Goal: Task Accomplishment & Management: Complete application form

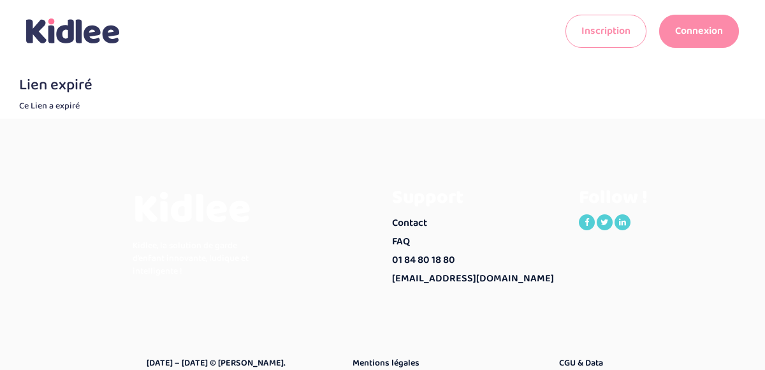
scroll to position [11, 0]
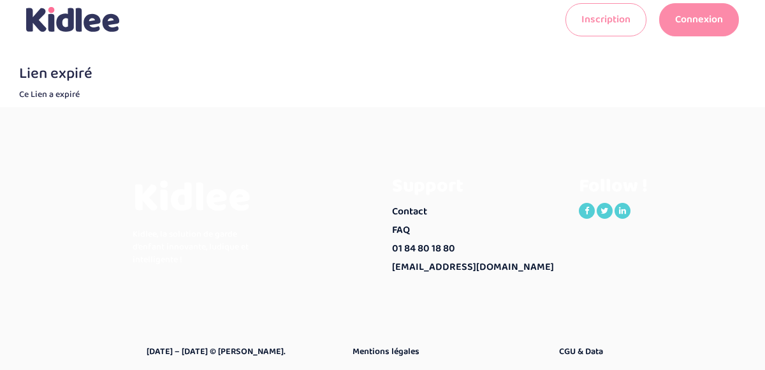
click at [699, 26] on link "Connexion" at bounding box center [699, 19] width 80 height 33
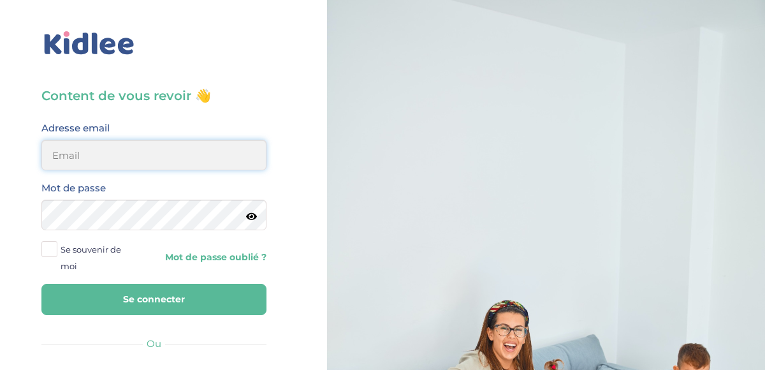
type input "charlotte.valette@gmail.com"
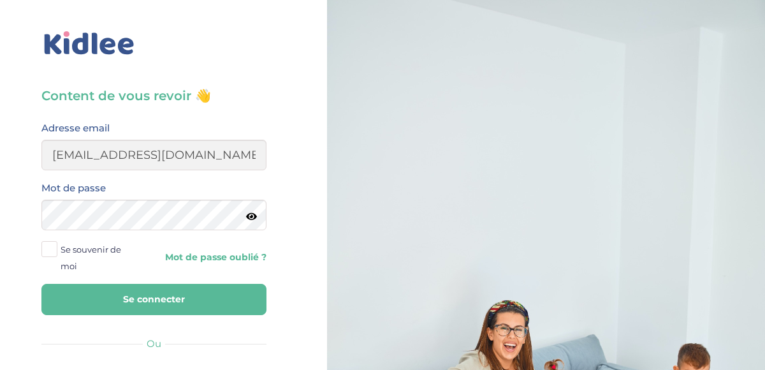
click at [148, 290] on button "Se connecter" at bounding box center [153, 299] width 225 height 31
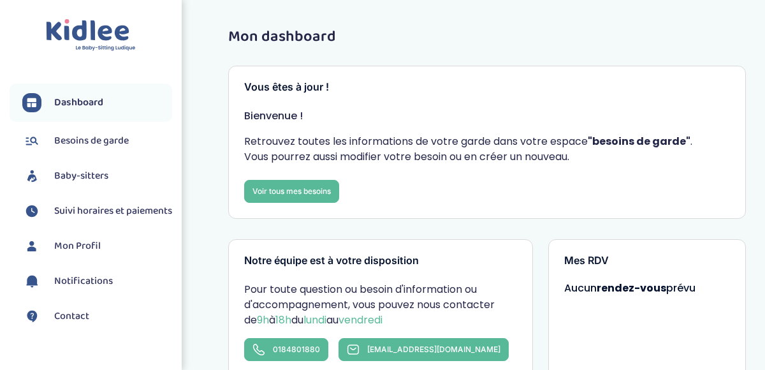
click at [76, 143] on span "Besoins de garde" at bounding box center [91, 140] width 75 height 15
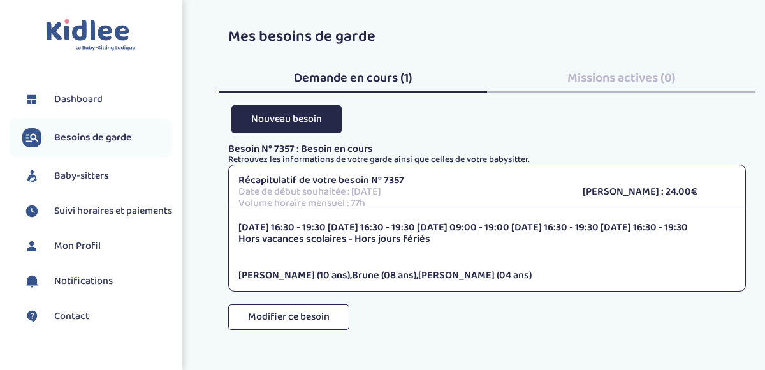
click at [312, 238] on p "Hors vacances scolaires - Hors jours fériés" at bounding box center [486, 238] width 497 height 11
click at [352, 277] on span "Brune (08 ans)" at bounding box center [384, 275] width 64 height 16
click at [307, 230] on p "[DATE] 16:30 - 19:30 [DATE] 16:30 - 19:30 [DATE] 09:00 - 19:00 [DATE] 16:30 - 1…" at bounding box center [486, 227] width 497 height 11
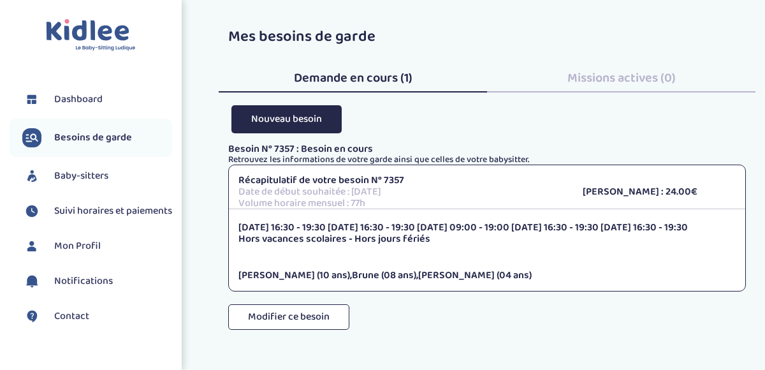
click at [307, 230] on p "Lundi 16:30 - 19:30 Mardi 16:30 - 19:30 Mercredi 09:00 - 19:00 Jeudi 16:30 - 19…" at bounding box center [486, 227] width 497 height 11
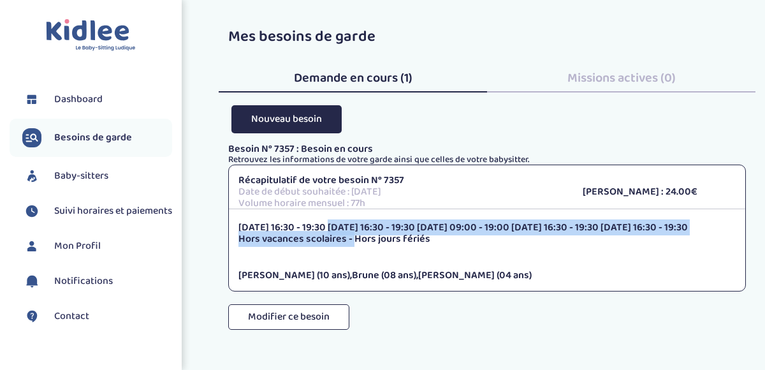
drag, startPoint x: 307, startPoint y: 230, endPoint x: 307, endPoint y: 238, distance: 8.3
click at [307, 238] on div "Lundi 16:30 - 19:30 Mardi 16:30 - 19:30 Mercredi 09:00 - 19:00 Jeudi 16:30 - 19…" at bounding box center [487, 251] width 516 height 59
click at [307, 238] on p "Hors vacances scolaires - Hors jours fériés" at bounding box center [486, 238] width 497 height 11
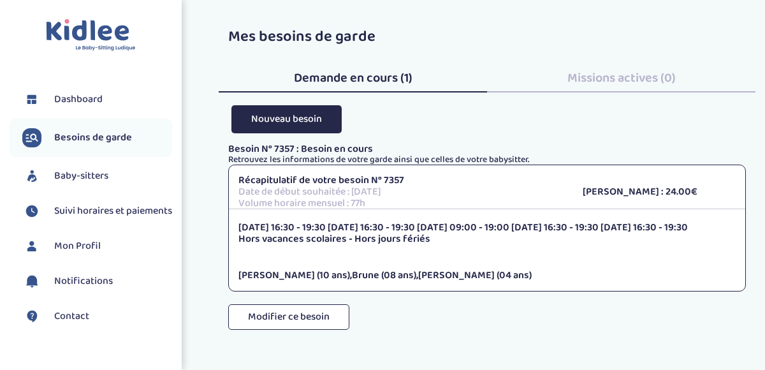
drag, startPoint x: 297, startPoint y: 226, endPoint x: 421, endPoint y: 231, distance: 123.8
click at [421, 231] on div "Lundi 16:30 - 19:30 Mardi 16:30 - 19:30 Mercredi 09:00 - 19:00 Jeudi 16:30 - 19…" at bounding box center [487, 251] width 516 height 59
drag, startPoint x: 432, startPoint y: 238, endPoint x: 263, endPoint y: 228, distance: 169.3
click at [264, 229] on div "Lundi 16:30 - 19:30 Mardi 16:30 - 19:30 Mercredi 09:00 - 19:00 Jeudi 16:30 - 19…" at bounding box center [487, 251] width 516 height 59
click at [263, 228] on p "Lundi 16:30 - 19:30 Mardi 16:30 - 19:30 Mercredi 09:00 - 19:00 Jeudi 16:30 - 19…" at bounding box center [486, 227] width 497 height 11
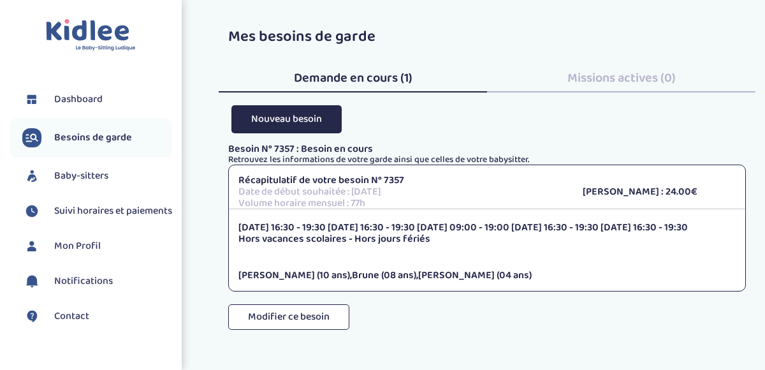
click at [80, 170] on span "Baby-sitters" at bounding box center [81, 175] width 54 height 15
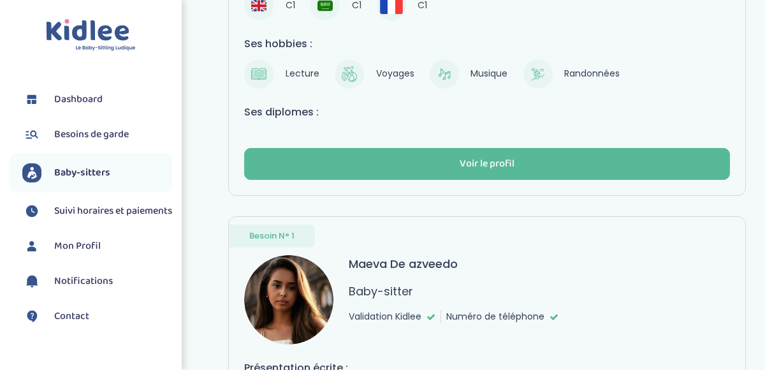
scroll to position [762, 0]
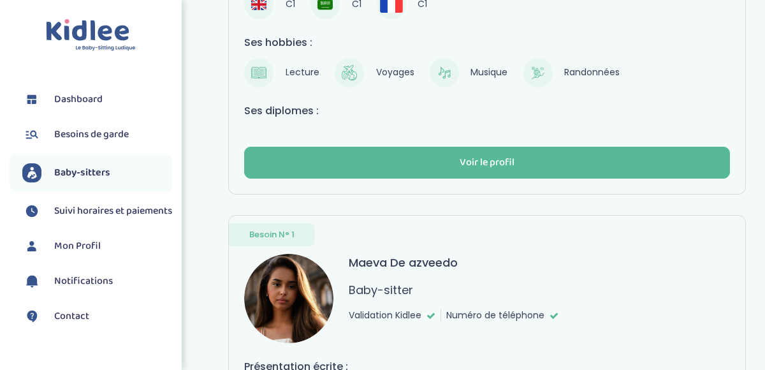
click at [78, 254] on span "Mon Profil" at bounding box center [77, 245] width 47 height 15
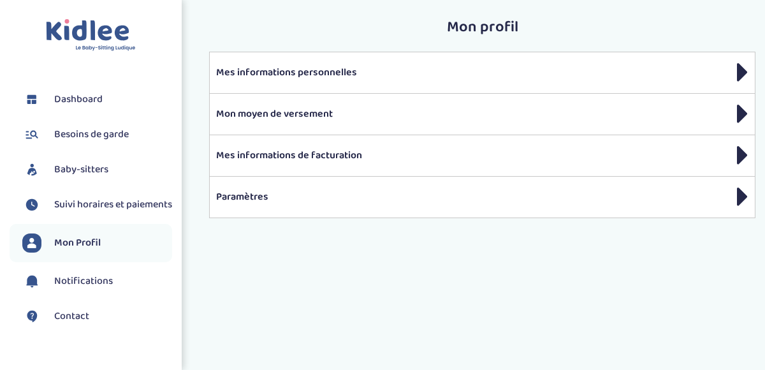
click at [105, 212] on span "Suivi horaires et paiements" at bounding box center [113, 204] width 118 height 15
click at [62, 168] on span "Baby-sitters" at bounding box center [81, 169] width 54 height 15
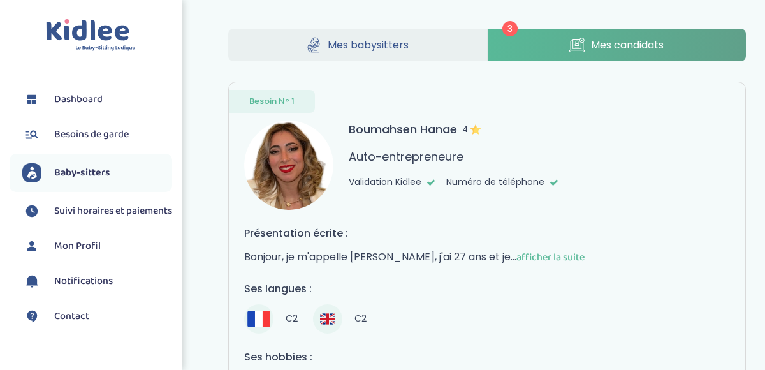
click at [76, 138] on span "Besoins de garde" at bounding box center [91, 134] width 75 height 15
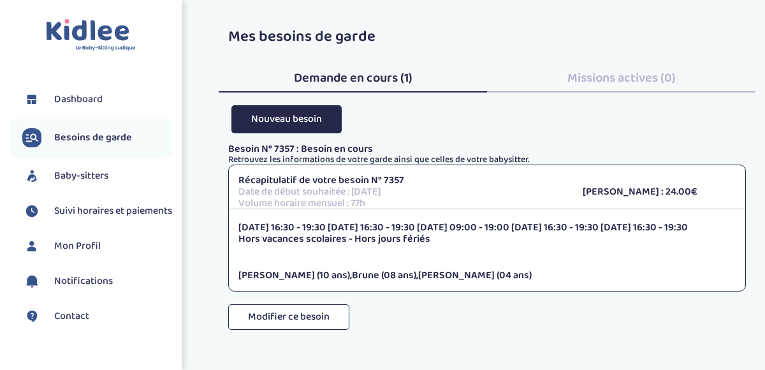
click at [372, 234] on p "Hors vacances scolaires - Hors jours fériés" at bounding box center [486, 238] width 497 height 11
click at [360, 229] on p "Lundi 16:30 - 19:30 Mardi 16:30 - 19:30 Mercredi 09:00 - 19:00 Jeudi 16:30 - 19…" at bounding box center [486, 227] width 497 height 11
drag, startPoint x: 277, startPoint y: 225, endPoint x: 333, endPoint y: 225, distance: 55.5
click at [333, 225] on p "Lundi 16:30 - 19:30 Mardi 16:30 - 19:30 Mercredi 09:00 - 19:00 Jeudi 16:30 - 19…" at bounding box center [486, 227] width 497 height 11
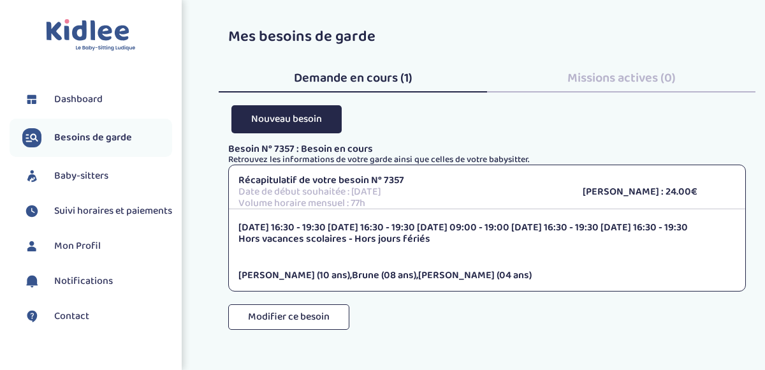
click at [360, 224] on p "Lundi 16:30 - 19:30 Mardi 16:30 - 19:30 Mercredi 09:00 - 19:00 Jeudi 16:30 - 19…" at bounding box center [486, 227] width 497 height 11
drag, startPoint x: 360, startPoint y: 224, endPoint x: 361, endPoint y: 244, distance: 19.1
click at [361, 244] on div "Lundi 16:30 - 19:30 Mardi 16:30 - 19:30 Mercredi 09:00 - 19:00 Jeudi 16:30 - 19…" at bounding box center [487, 251] width 516 height 59
click at [361, 244] on p "Hors vacances scolaires - Hors jours fériés" at bounding box center [486, 238] width 497 height 11
click at [513, 230] on p "Lundi 16:30 - 19:30 Mardi 16:30 - 19:30 Mercredi 09:00 - 19:00 Jeudi 16:30 - 19…" at bounding box center [486, 227] width 497 height 11
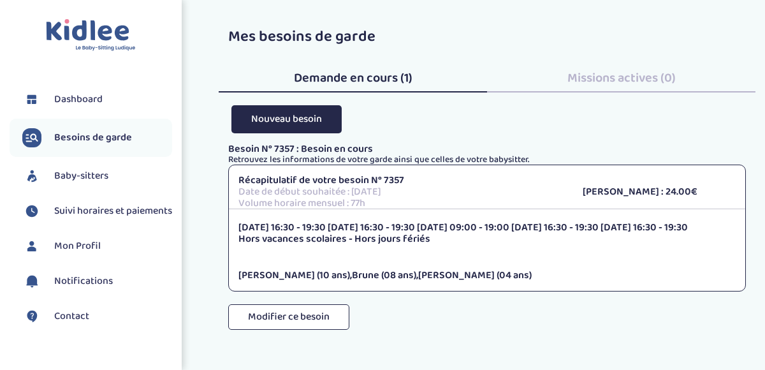
click at [513, 230] on p "Lundi 16:30 - 19:30 Mardi 16:30 - 19:30 Mercredi 09:00 - 19:00 Jeudi 16:30 - 19…" at bounding box center [486, 227] width 497 height 11
click at [401, 245] on p "Hors vacances scolaires - Hors jours fériés" at bounding box center [486, 238] width 497 height 11
click at [328, 224] on p "Lundi 16:30 - 19:30 Mardi 16:30 - 19:30 Mercredi 09:00 - 19:00 Jeudi 16:30 - 19…" at bounding box center [486, 227] width 497 height 11
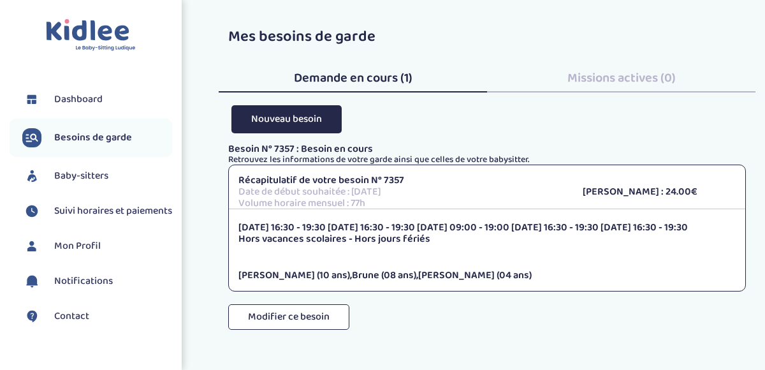
click at [328, 238] on p "Hors vacances scolaires - Hors jours fériés" at bounding box center [486, 238] width 497 height 11
click at [328, 233] on p "Hors vacances scolaires - Hors jours fériés" at bounding box center [486, 238] width 497 height 11
drag, startPoint x: 328, startPoint y: 230, endPoint x: 321, endPoint y: 248, distance: 19.0
click at [321, 248] on div "Lundi 16:30 - 19:30 Mardi 16:30 - 19:30 Mercredi 09:00 - 19:00 Jeudi 16:30 - 19…" at bounding box center [487, 251] width 516 height 59
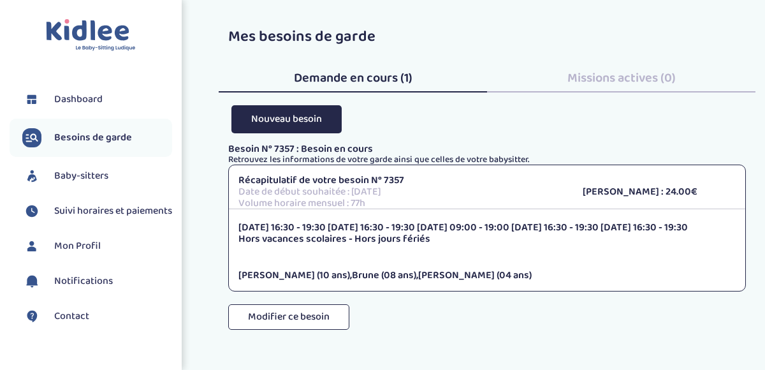
click at [355, 277] on span "Brune (08 ans)" at bounding box center [384, 275] width 64 height 16
click at [361, 237] on p "Hors vacances scolaires - Hors jours fériés" at bounding box center [486, 238] width 497 height 11
click at [359, 229] on p "Lundi 16:30 - 19:30 Mardi 16:30 - 19:30 Mercredi 09:00 - 19:00 Jeudi 16:30 - 19…" at bounding box center [486, 227] width 497 height 11
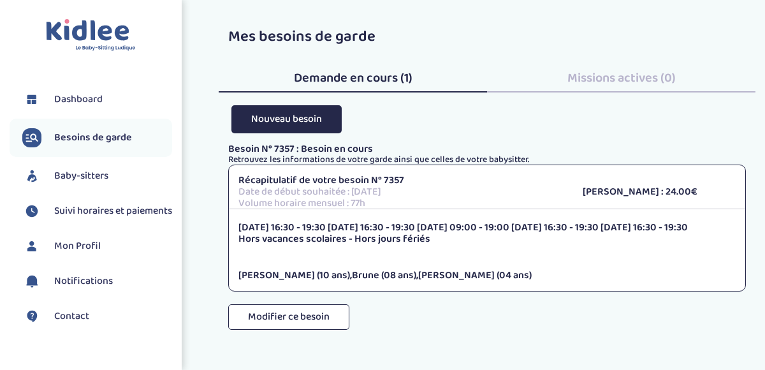
click at [359, 229] on p "Lundi 16:30 - 19:30 Mardi 16:30 - 19:30 Mercredi 09:00 - 19:00 Jeudi 16:30 - 19…" at bounding box center [486, 227] width 497 height 11
click at [332, 235] on p "Hors vacances scolaires - Hors jours fériés" at bounding box center [486, 238] width 497 height 11
click at [339, 227] on p "Lundi 16:30 - 19:30 Mardi 16:30 - 19:30 Mercredi 09:00 - 19:00 Jeudi 16:30 - 19…" at bounding box center [486, 227] width 497 height 11
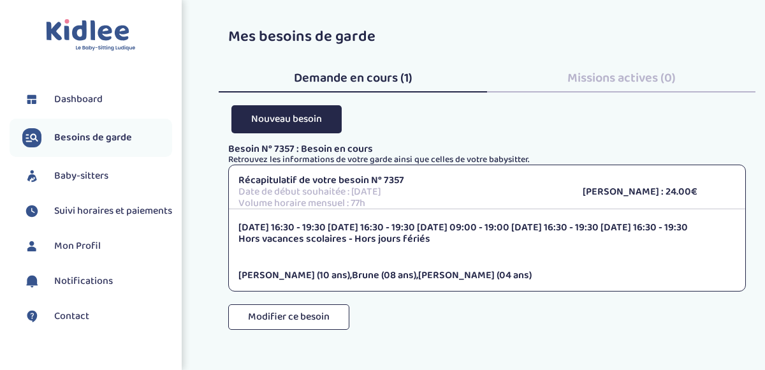
click at [337, 240] on p "Hors vacances scolaires - Hors jours fériés" at bounding box center [486, 238] width 497 height 11
click at [400, 240] on p "Hors vacances scolaires - Hors jours fériés" at bounding box center [486, 238] width 497 height 11
click at [407, 228] on p "Lundi 16:30 - 19:30 Mardi 16:30 - 19:30 Mercredi 09:00 - 19:00 Jeudi 16:30 - 19…" at bounding box center [486, 227] width 497 height 11
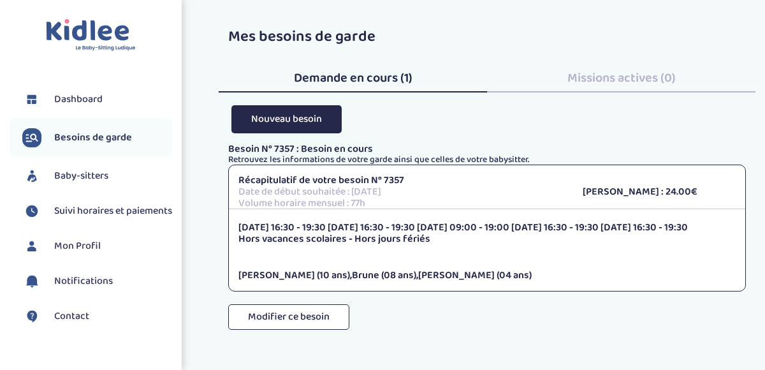
click at [407, 228] on p "Lundi 16:30 - 19:30 Mardi 16:30 - 19:30 Mercredi 09:00 - 19:00 Jeudi 16:30 - 19…" at bounding box center [486, 227] width 497 height 11
click at [405, 234] on p "Hors vacances scolaires - Hors jours fériés" at bounding box center [486, 238] width 497 height 11
click at [109, 99] on link "Dashboard" at bounding box center [97, 99] width 150 height 19
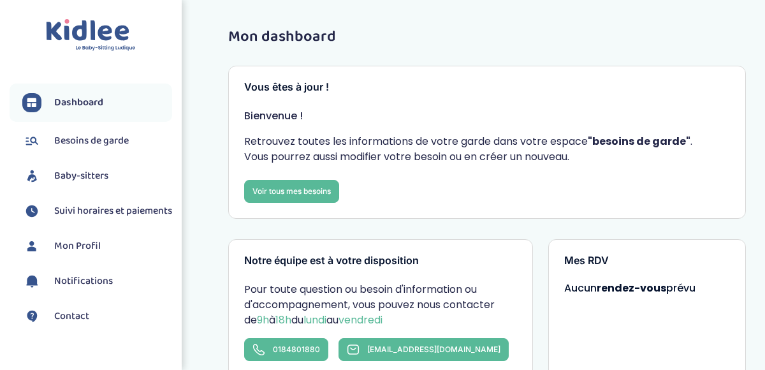
click at [85, 175] on span "Baby-sitters" at bounding box center [81, 175] width 54 height 15
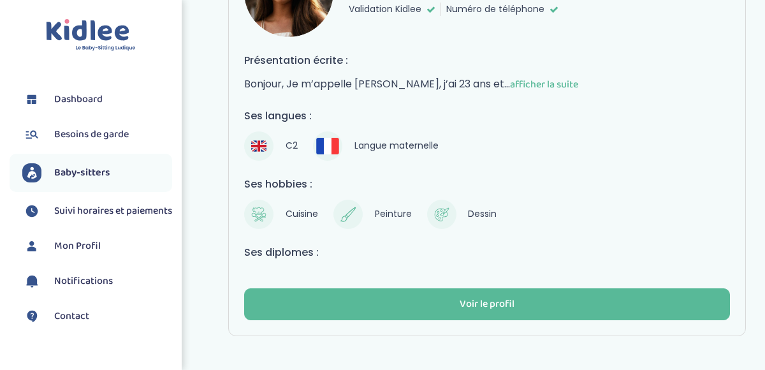
scroll to position [1109, 0]
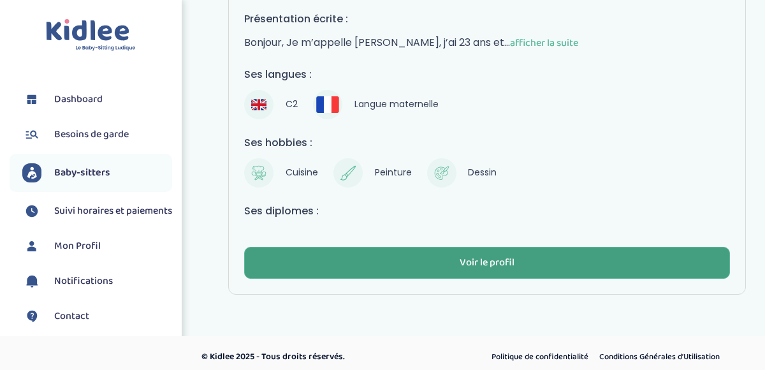
click at [426, 261] on button "Voir le profil" at bounding box center [487, 263] width 486 height 32
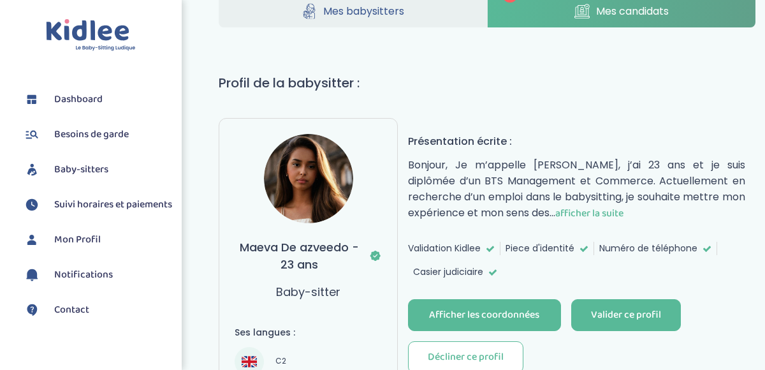
scroll to position [87, 0]
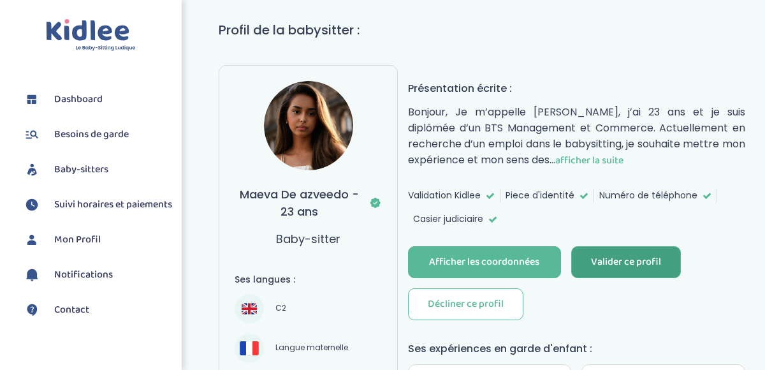
click at [624, 266] on div "Valider ce profil" at bounding box center [626, 262] width 70 height 15
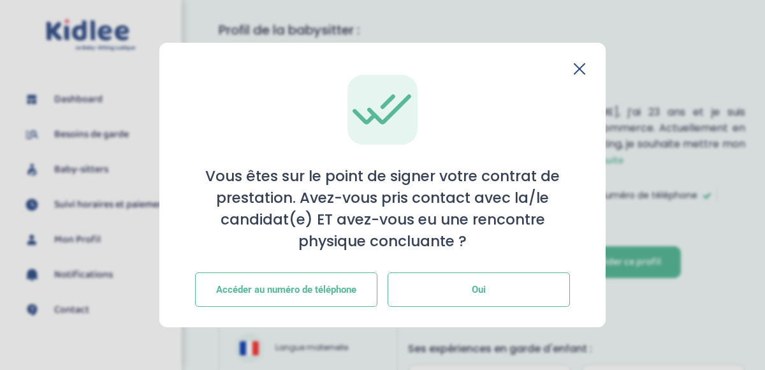
click at [441, 289] on button "Oui" at bounding box center [479, 289] width 182 height 34
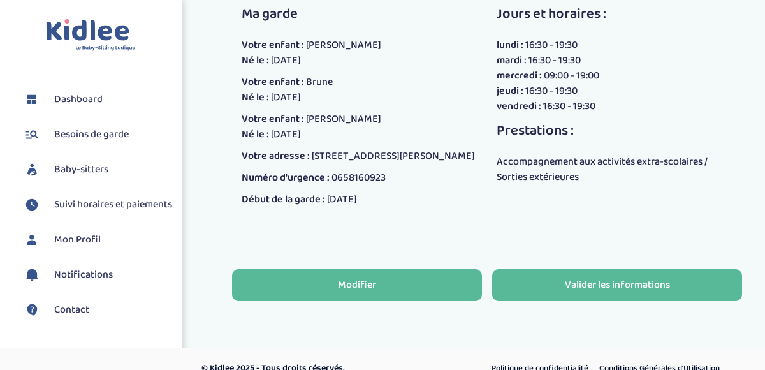
scroll to position [346, 0]
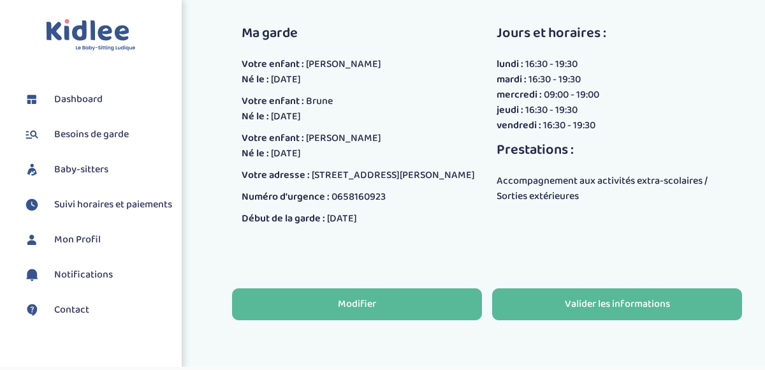
click at [370, 312] on div "Modifier" at bounding box center [357, 304] width 38 height 15
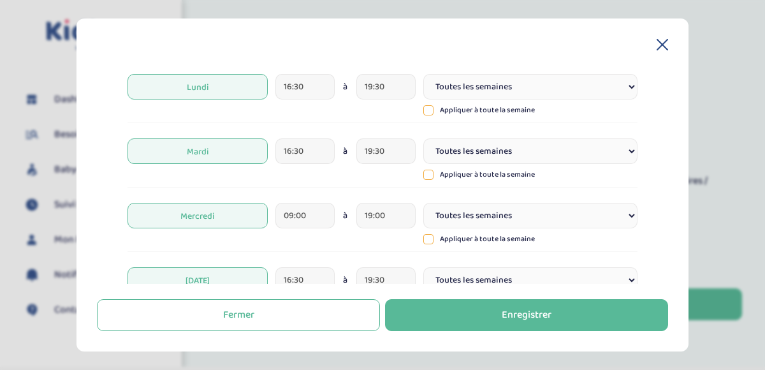
scroll to position [204, 0]
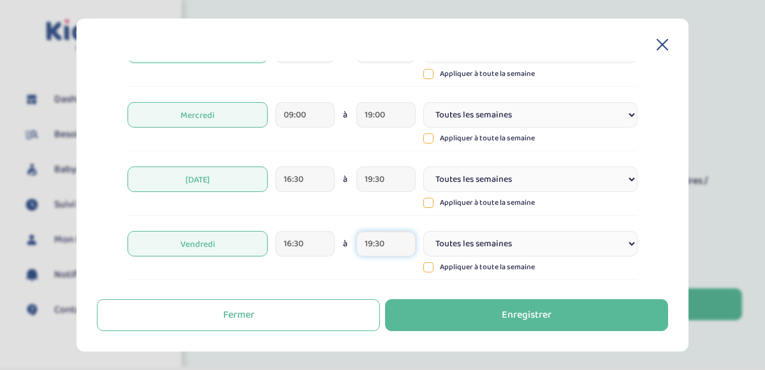
click at [380, 240] on input "19:30" at bounding box center [385, 244] width 59 height 26
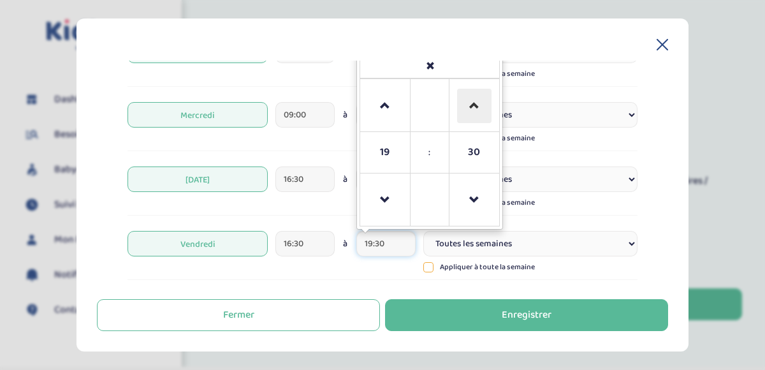
click at [478, 106] on span at bounding box center [474, 106] width 34 height 34
click at [470, 201] on span at bounding box center [474, 200] width 34 height 34
type input "19:00"
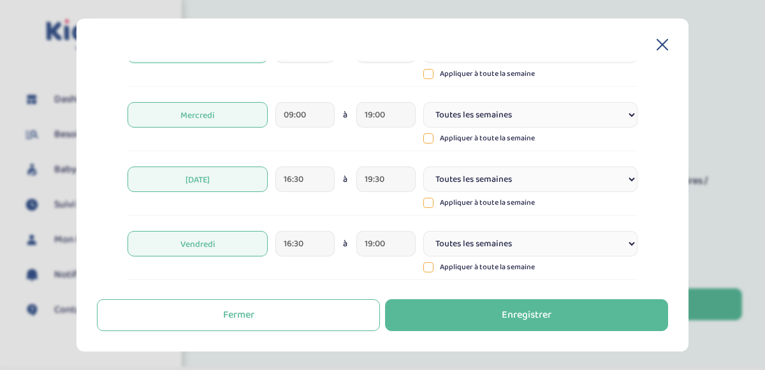
click at [377, 270] on div "Vendredi 16:30 à 19:00 Toutes les semaines Toutes les 2 semaines Tous les mois …" at bounding box center [383, 251] width 510 height 55
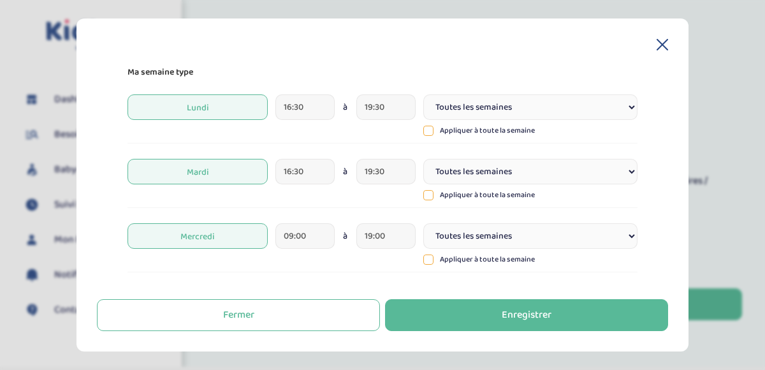
scroll to position [74, 0]
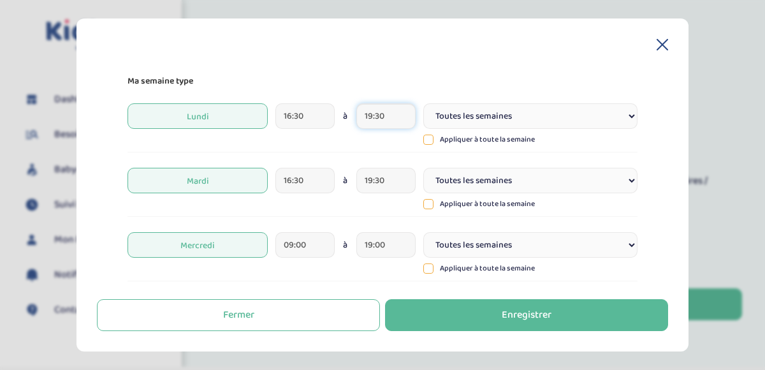
click at [380, 119] on input "19:30" at bounding box center [385, 116] width 59 height 26
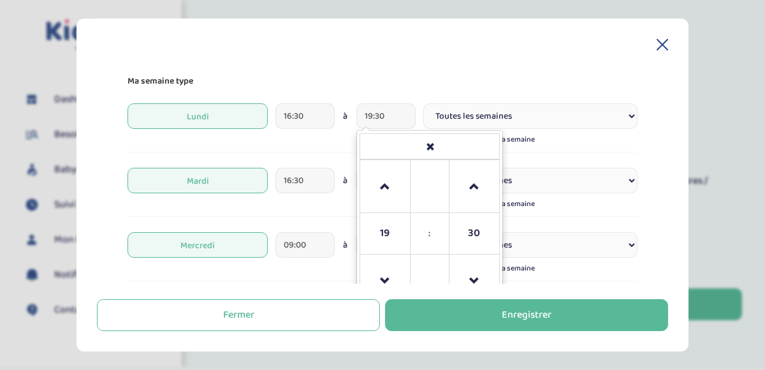
click at [398, 73] on form "La date de début 08-09-2025 La date de fin 31-07-2026 Ma semaine type Lundi 16:…" at bounding box center [383, 257] width 510 height 498
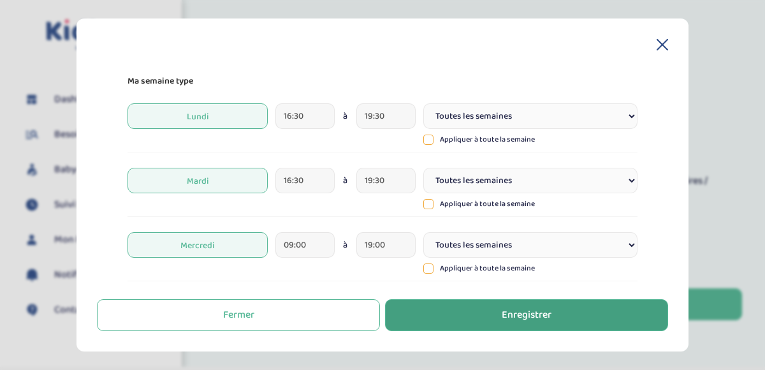
click at [486, 323] on button "Enregistrer" at bounding box center [526, 315] width 283 height 32
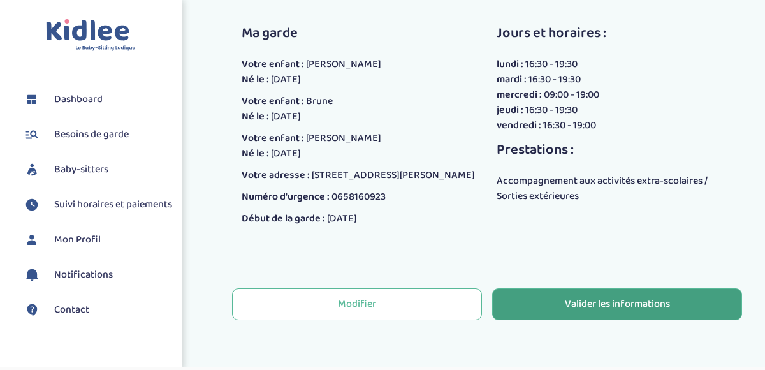
click at [563, 315] on button "Valider les informations" at bounding box center [617, 304] width 250 height 32
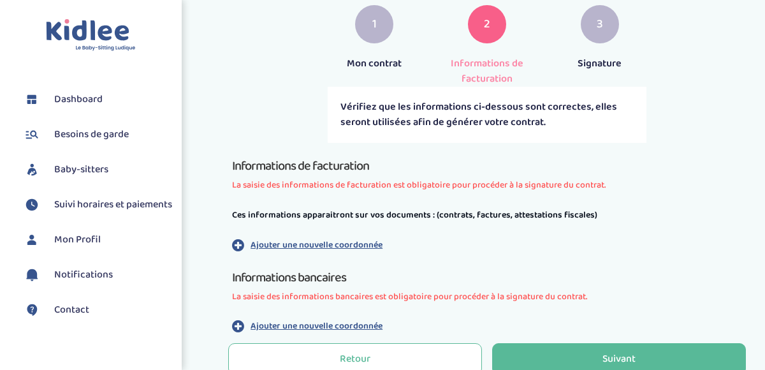
scroll to position [205, 0]
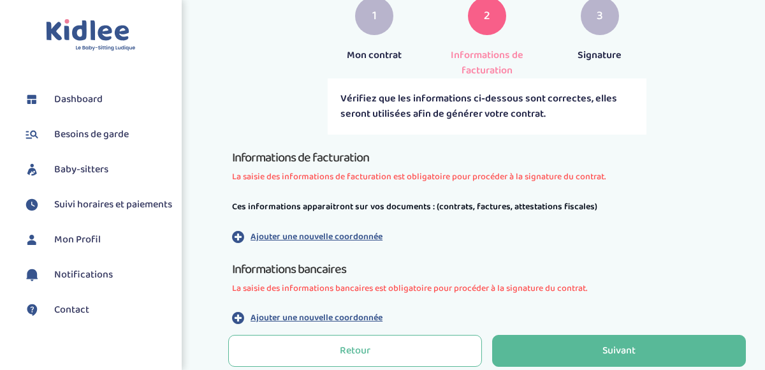
click at [259, 235] on p "Ajouter une nouvelle coordonnée" at bounding box center [317, 236] width 132 height 13
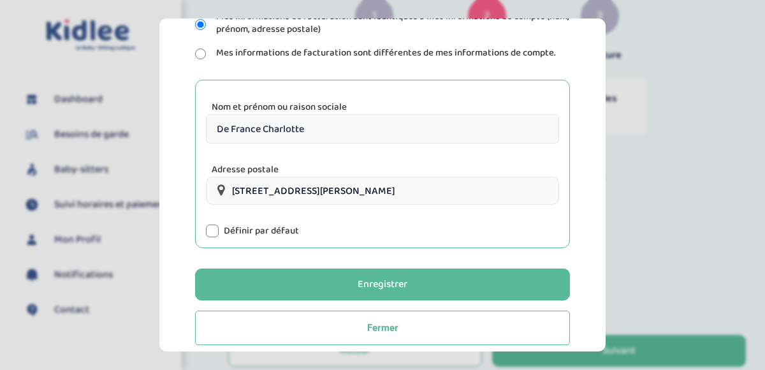
scroll to position [216, 0]
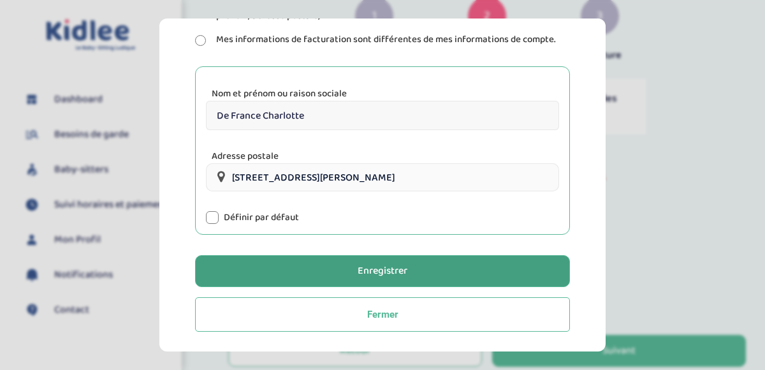
click at [358, 279] on button "Enregistrer" at bounding box center [382, 271] width 375 height 32
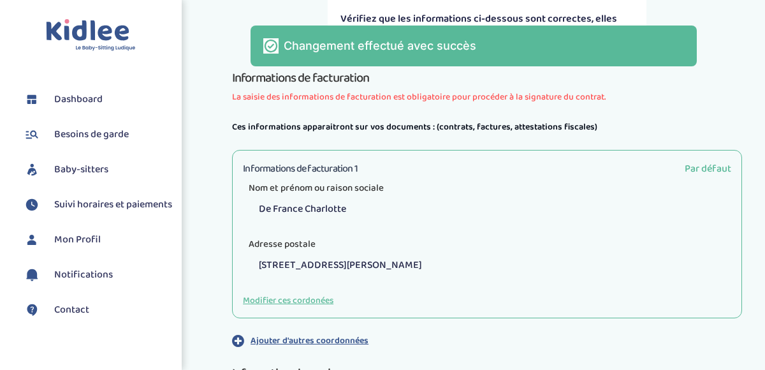
scroll to position [438, 0]
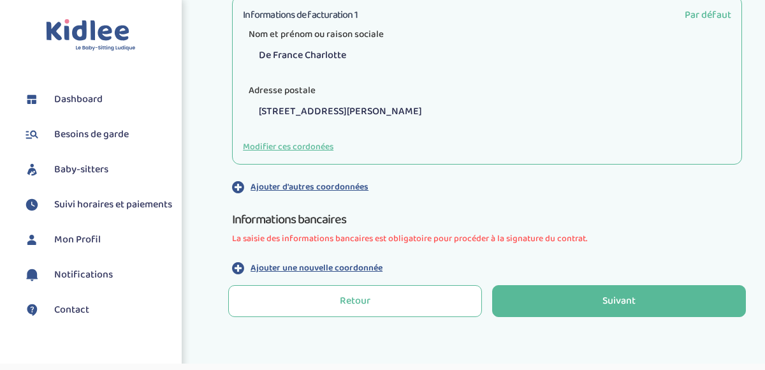
click at [296, 269] on p "Ajouter une nouvelle coordonnée" at bounding box center [317, 267] width 132 height 13
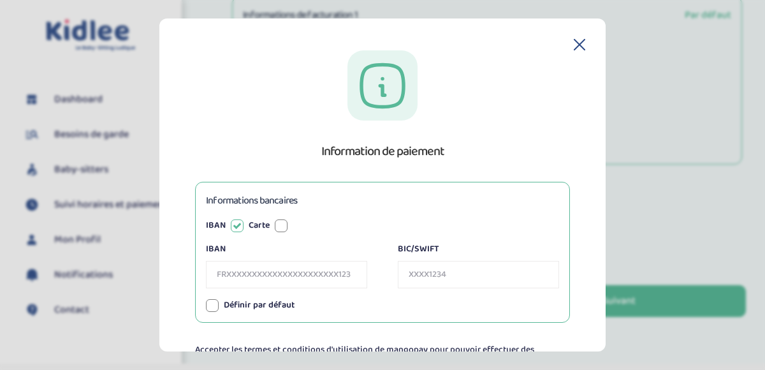
scroll to position [6, 0]
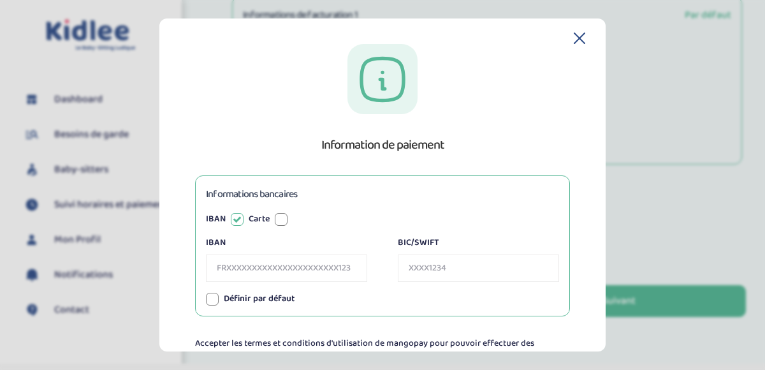
click at [257, 265] on input "IBAN" at bounding box center [286, 267] width 161 height 27
type input "[FINANCIAL_ID]"
click at [420, 263] on input "BIC/SWIFT" at bounding box center [478, 267] width 161 height 27
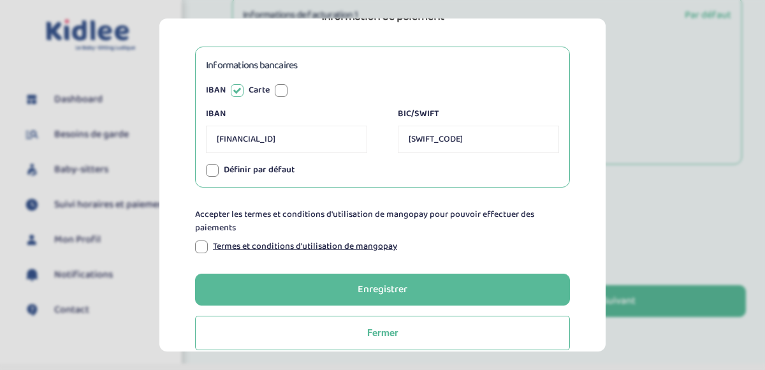
type input "[SWIFT_CODE]"
click at [201, 243] on div at bounding box center [201, 246] width 13 height 13
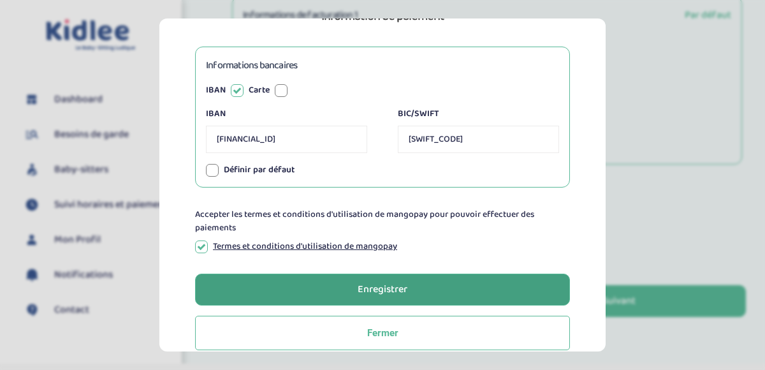
click at [284, 294] on button "Enregistrer" at bounding box center [382, 289] width 375 height 32
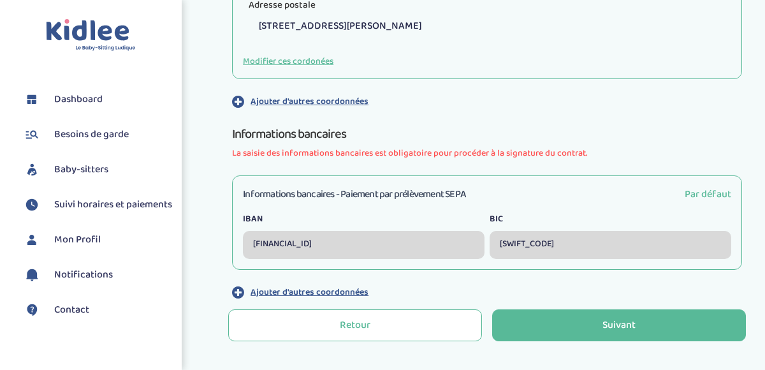
scroll to position [624, 0]
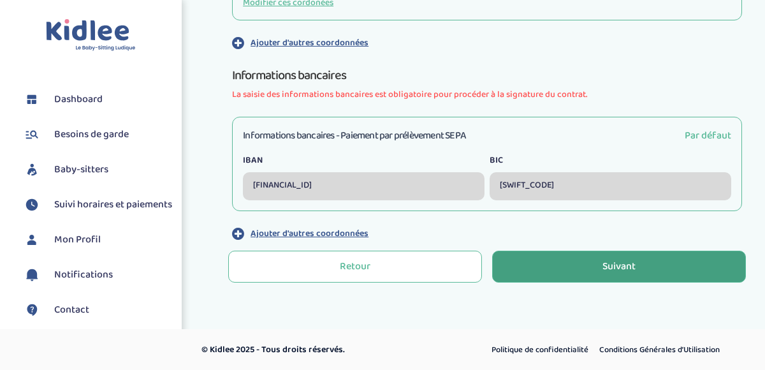
click at [635, 266] on div "Suivant" at bounding box center [618, 266] width 33 height 15
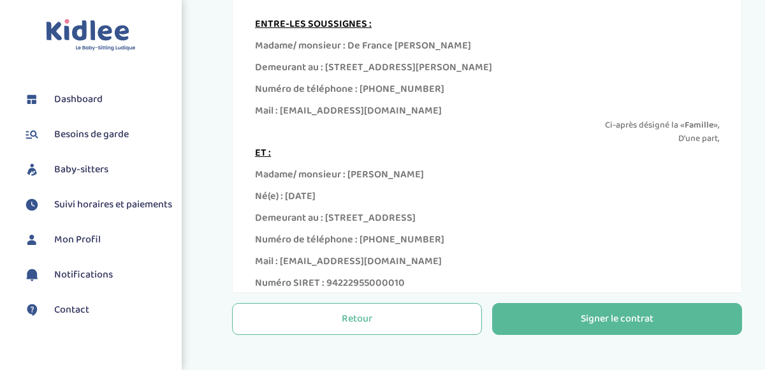
scroll to position [462, 0]
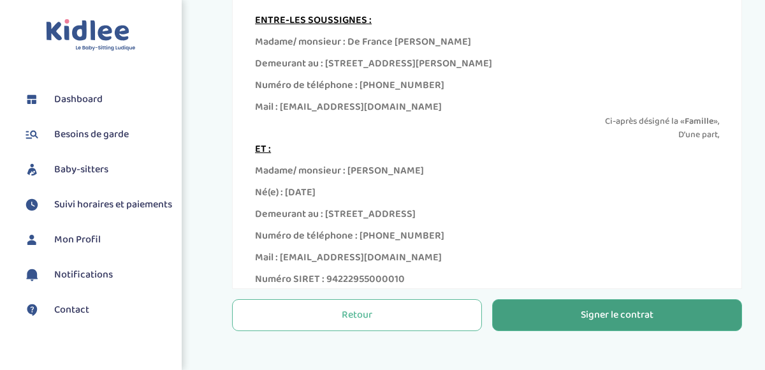
click at [581, 319] on div "Signer le contrat" at bounding box center [617, 315] width 73 height 15
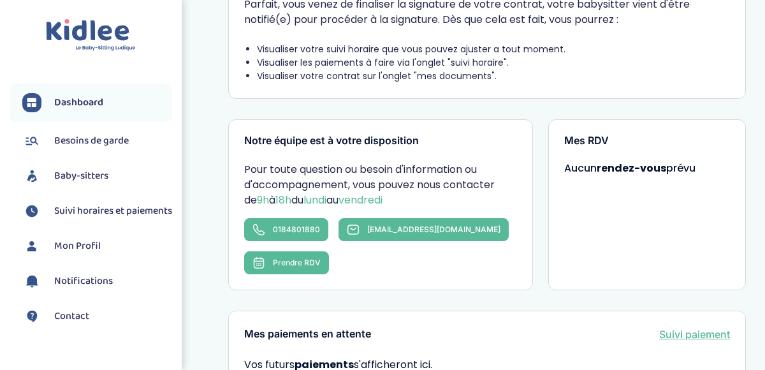
scroll to position [113, 0]
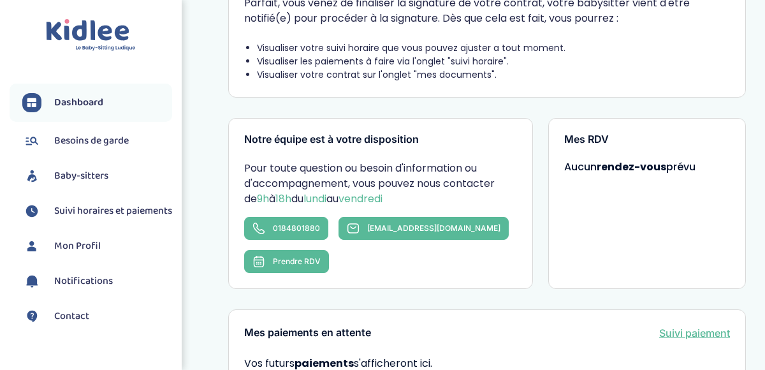
click at [379, 55] on li "Visualiser les paiements à faire via l'onglet "suivi horaire"." at bounding box center [493, 61] width 473 height 13
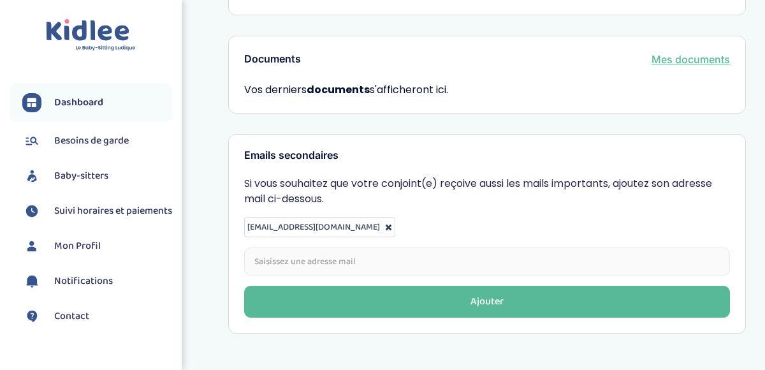
scroll to position [519, 0]
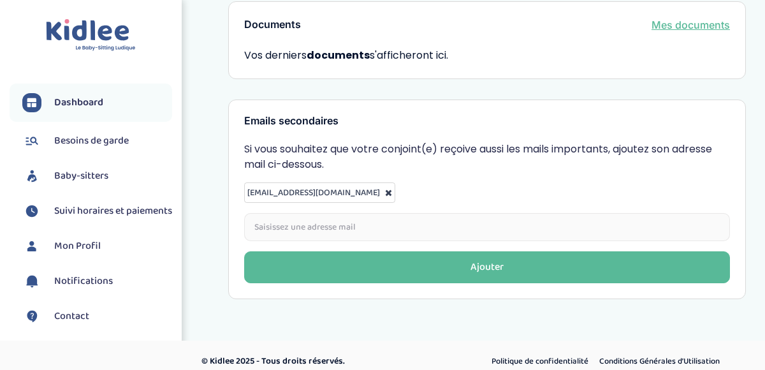
click at [345, 231] on input "email" at bounding box center [487, 227] width 486 height 28
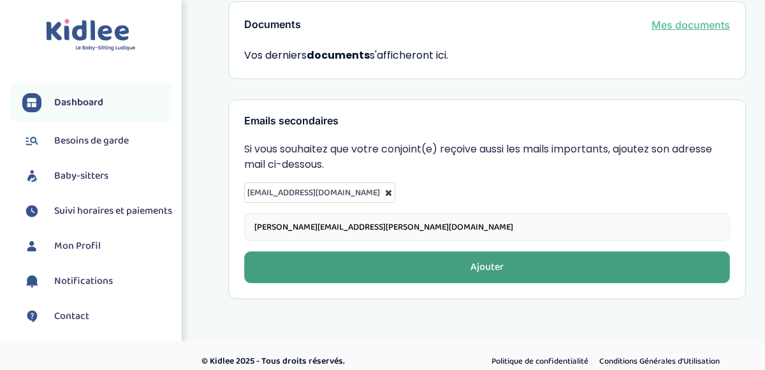
type input "paul.defrance@gmail.com"
click at [424, 280] on button "Ajouter" at bounding box center [487, 267] width 486 height 32
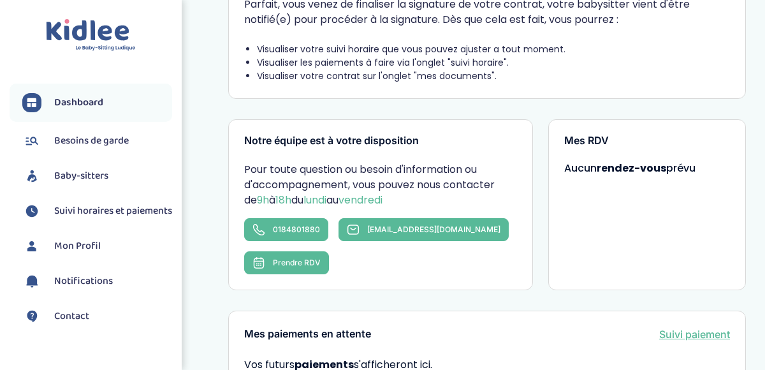
scroll to position [0, 0]
